Goal: Find specific page/section: Find specific page/section

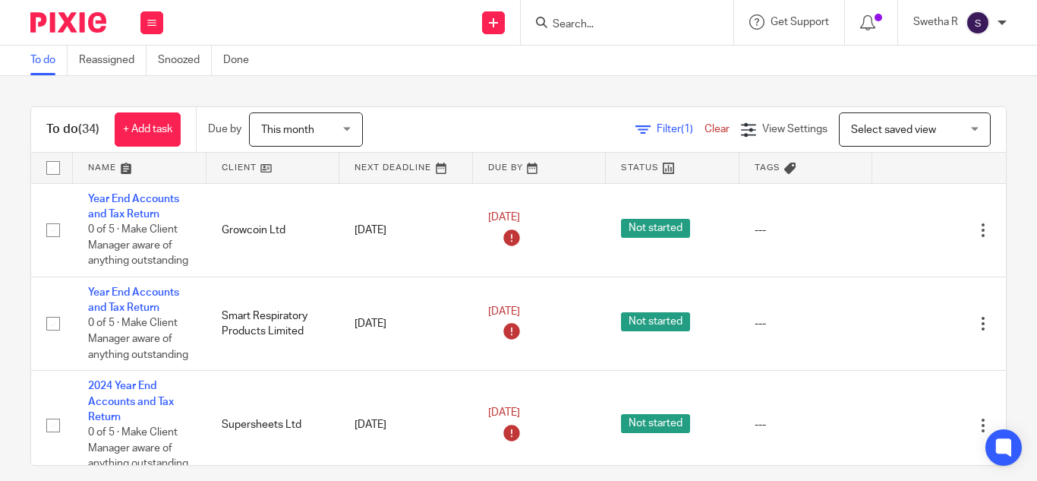
click at [573, 27] on input "Search" at bounding box center [619, 25] width 137 height 14
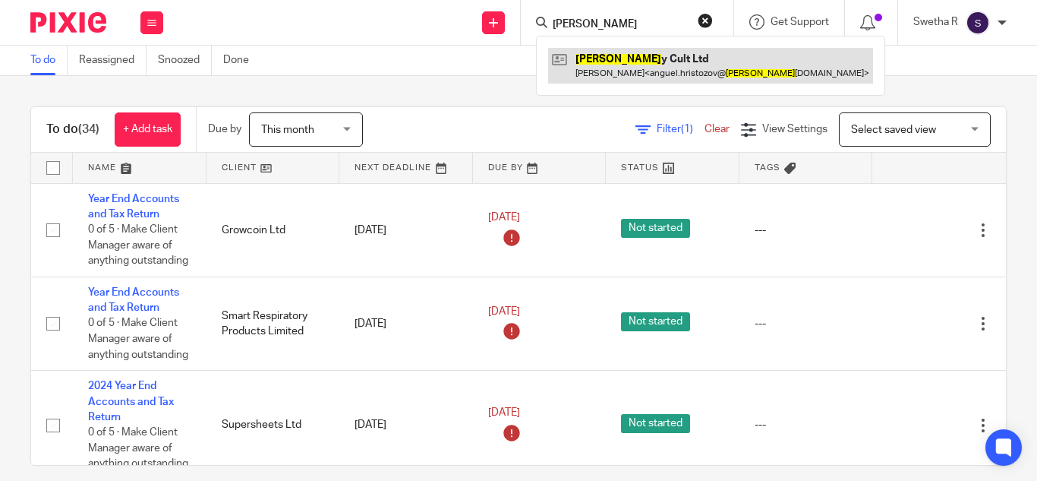
type input "[PERSON_NAME]"
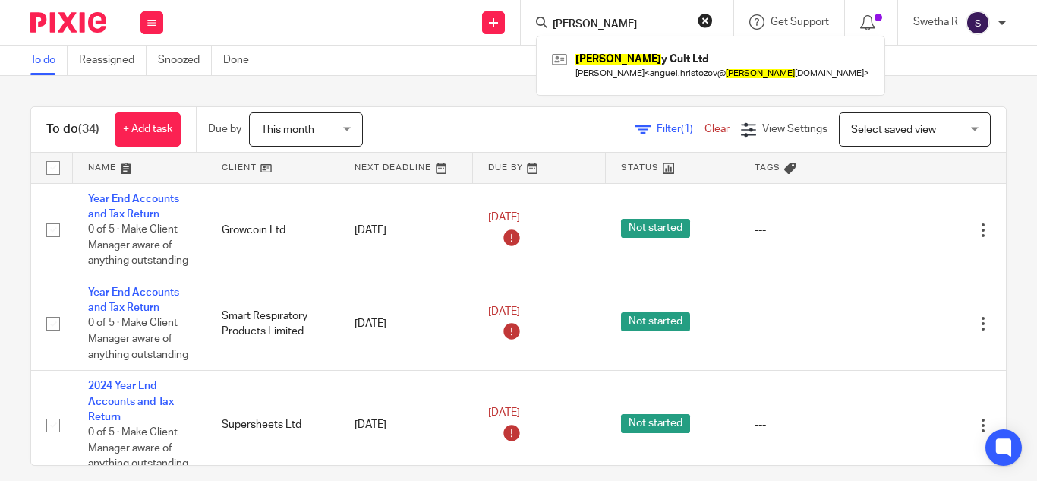
click at [491, 99] on div "To do (34) + Add task Due by This month This month [DATE] [DATE] This week Next…" at bounding box center [518, 278] width 1037 height 405
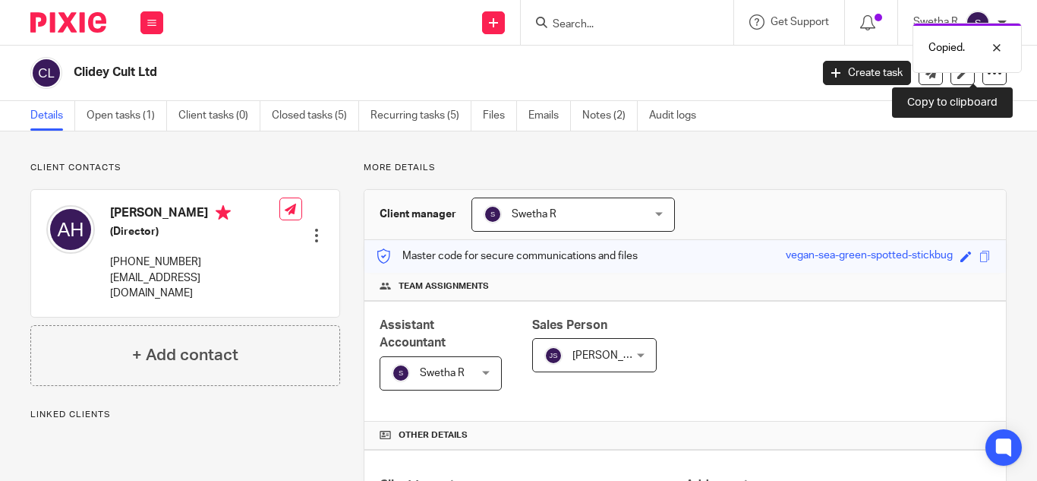
scroll to position [182, 0]
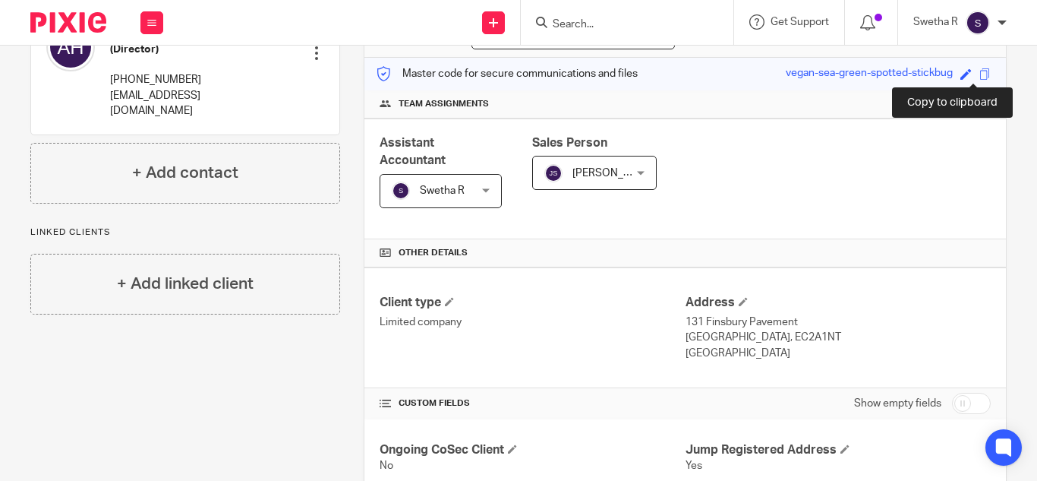
click at [980, 74] on span at bounding box center [985, 73] width 11 height 11
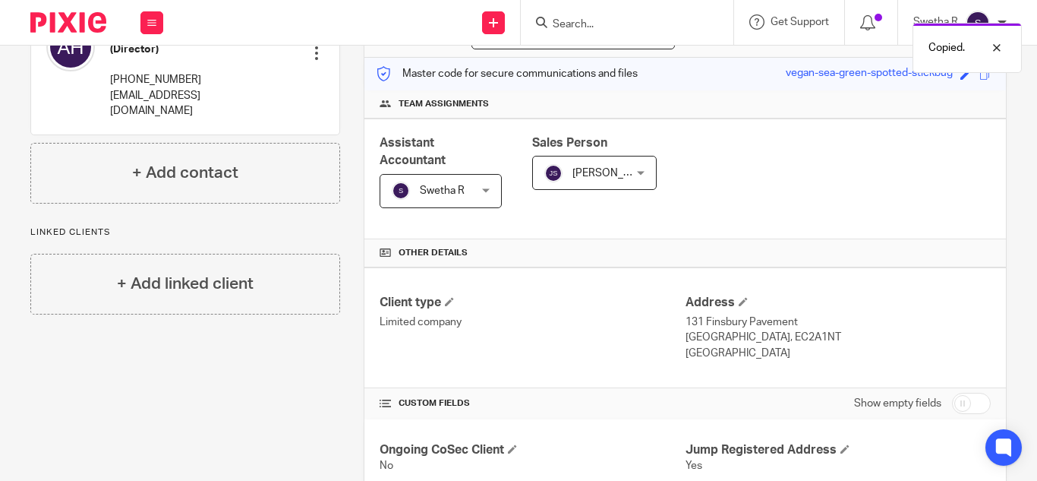
scroll to position [0, 0]
